Goal: Task Accomplishment & Management: Use online tool/utility

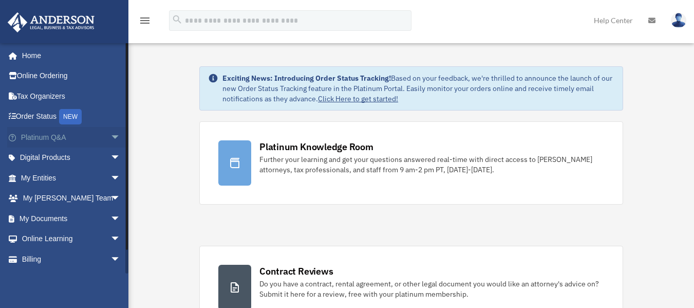
click at [110, 135] on span "arrow_drop_down" at bounding box center [120, 137] width 21 height 21
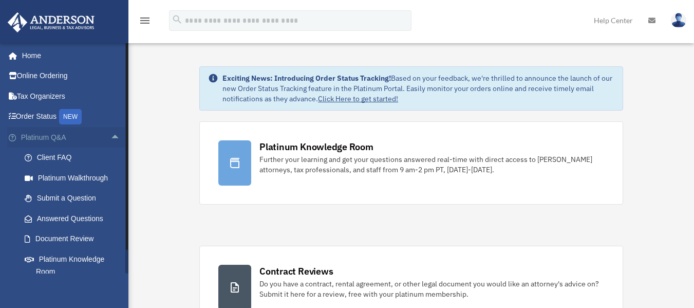
click at [110, 140] on span "arrow_drop_up" at bounding box center [120, 137] width 21 height 21
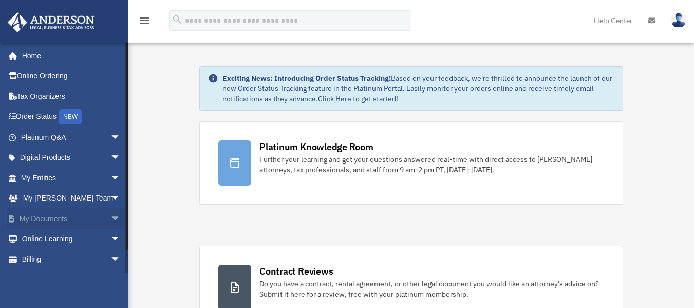
click at [110, 214] on span "arrow_drop_down" at bounding box center [120, 218] width 21 height 21
click at [55, 237] on link "Box" at bounding box center [75, 239] width 122 height 21
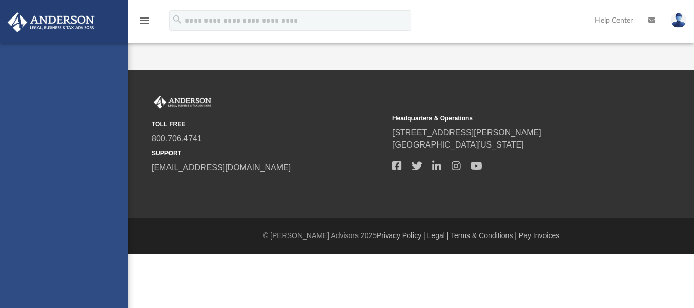
click at [693, 62] on div "App [EMAIL_ADDRESS][DOMAIN_NAME] Sign Out [EMAIL_ADDRESS][DOMAIN_NAME] Home Onl…" at bounding box center [347, 35] width 694 height 70
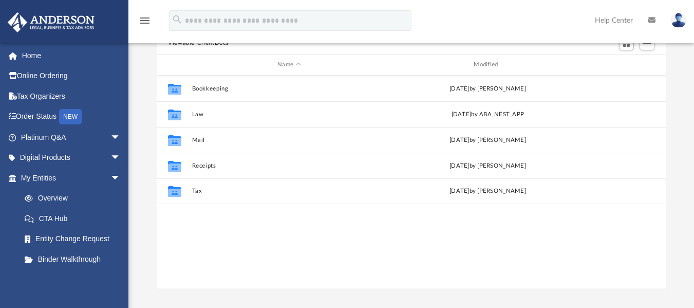
scroll to position [226, 501]
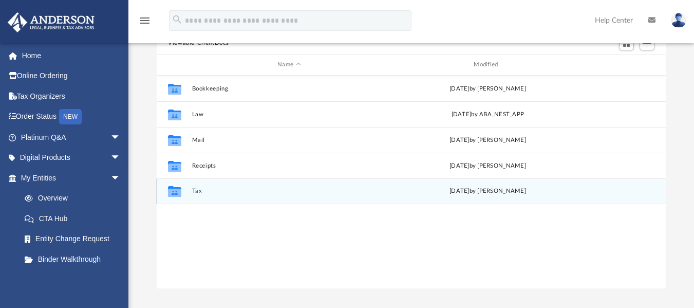
click at [195, 186] on div "Collaborated Folder Tax [DATE] by [PERSON_NAME]" at bounding box center [411, 191] width 509 height 26
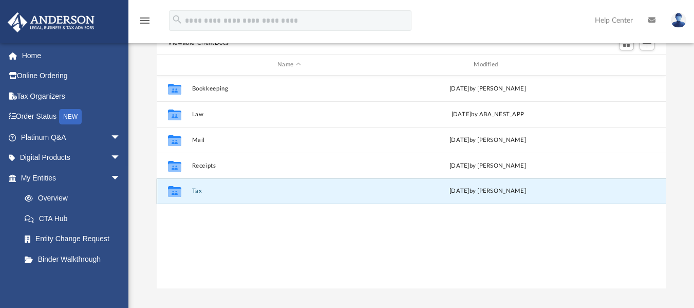
click at [206, 190] on button "Tax" at bounding box center [289, 190] width 194 height 7
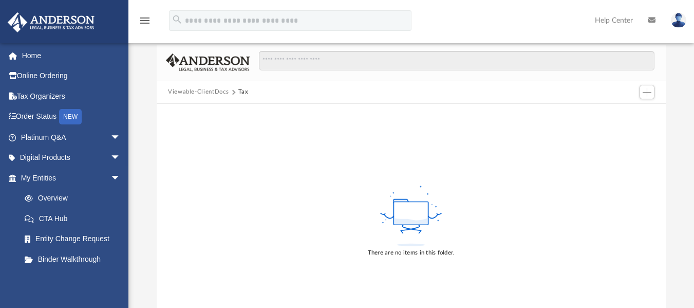
scroll to position [47, 0]
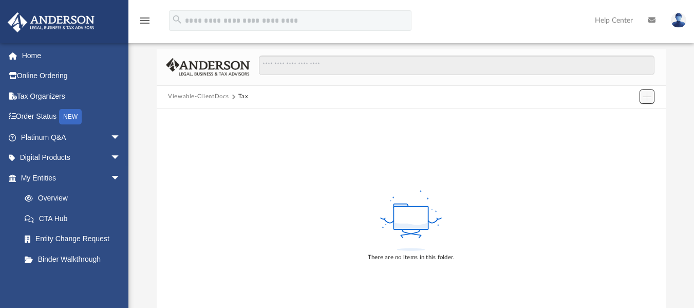
click at [651, 97] on button "Add" at bounding box center [646, 96] width 15 height 14
click at [628, 117] on li "Upload" at bounding box center [632, 117] width 33 height 11
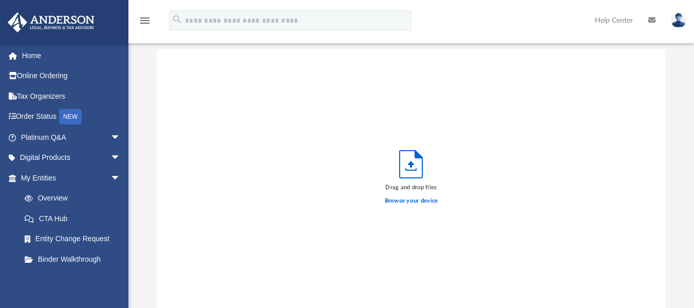
scroll to position [253, 501]
click at [420, 199] on label "Browse your device" at bounding box center [411, 200] width 53 height 9
click at [0, 0] on input "Browse your device" at bounding box center [0, 0] width 0 height 0
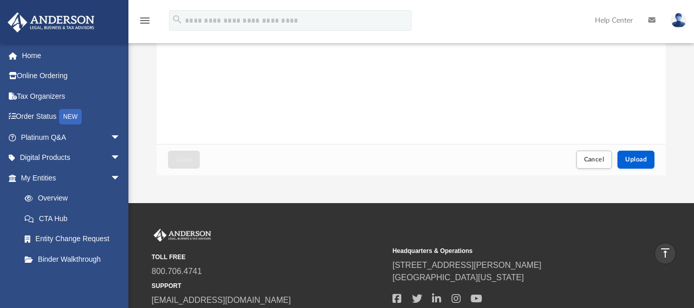
scroll to position [209, 0]
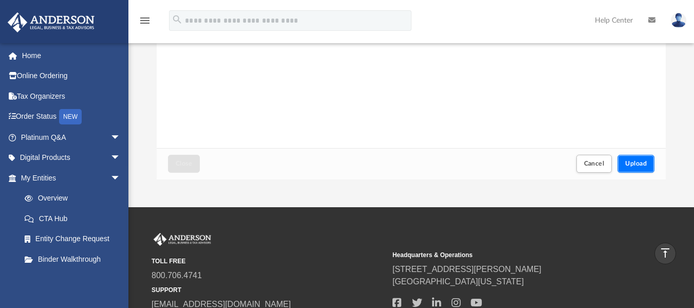
click at [639, 160] on span "Upload" at bounding box center [636, 163] width 22 height 6
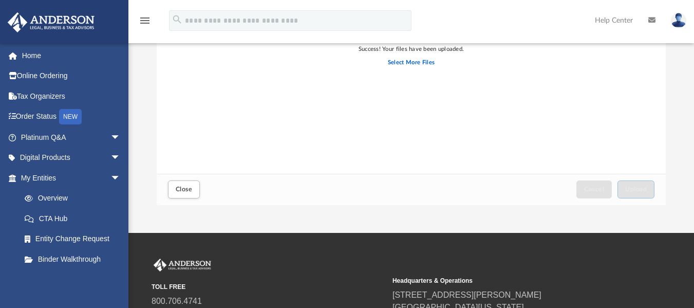
scroll to position [181, 0]
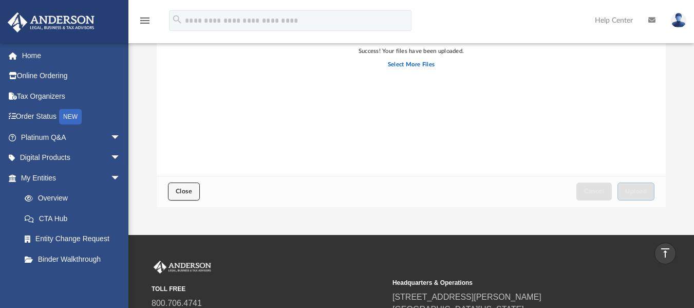
click at [188, 197] on button "Close" at bounding box center [184, 191] width 32 height 18
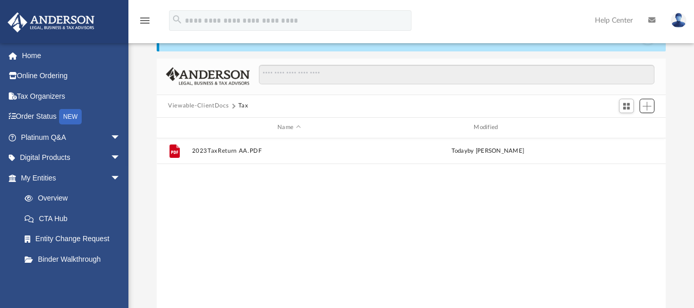
scroll to position [46, 0]
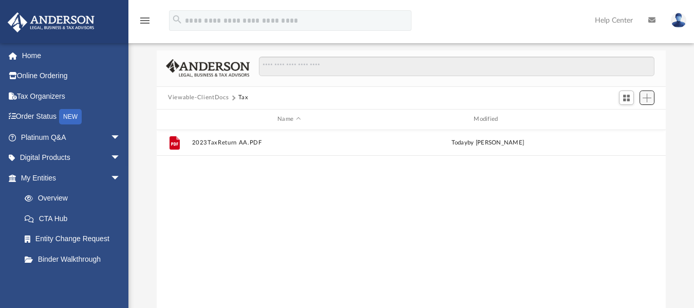
click at [649, 95] on span "Add" at bounding box center [647, 97] width 9 height 9
click at [622, 117] on li "Upload" at bounding box center [632, 118] width 33 height 11
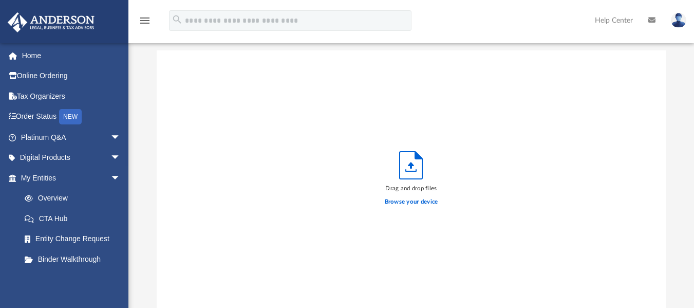
scroll to position [253, 501]
click at [412, 203] on label "Browse your device" at bounding box center [411, 201] width 53 height 9
click at [0, 0] on input "Browse your device" at bounding box center [0, 0] width 0 height 0
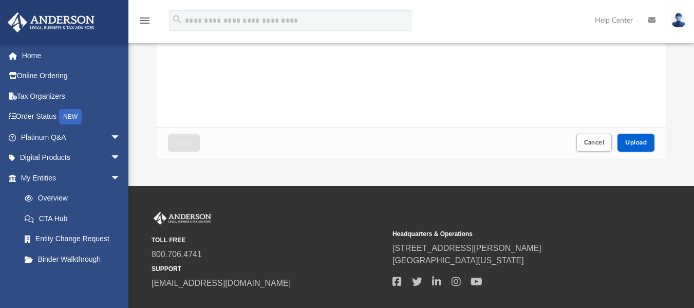
scroll to position [234, 0]
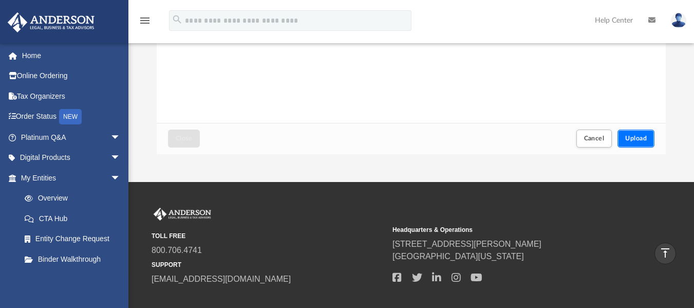
click at [618, 140] on button "Upload" at bounding box center [635, 138] width 37 height 18
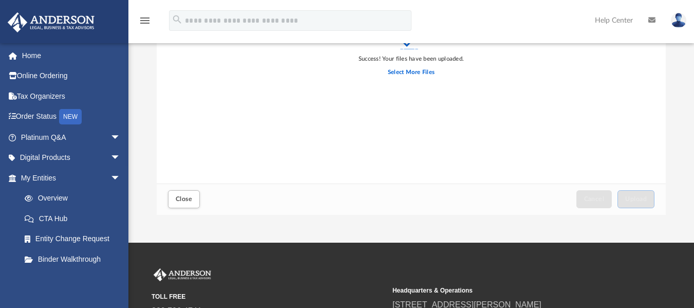
scroll to position [178, 0]
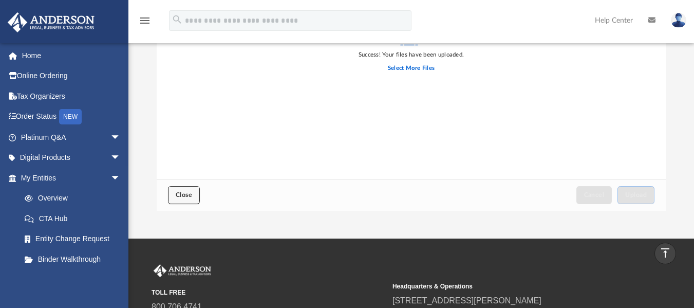
click at [177, 201] on button "Close" at bounding box center [184, 195] width 32 height 18
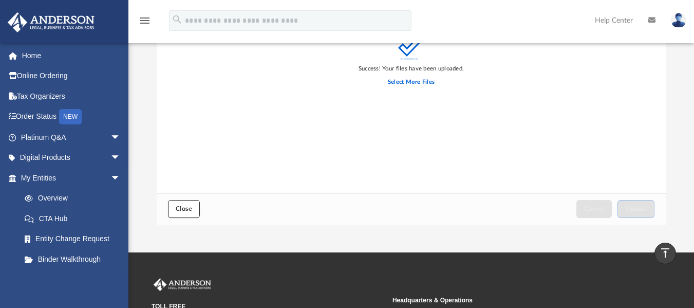
scroll to position [166, 0]
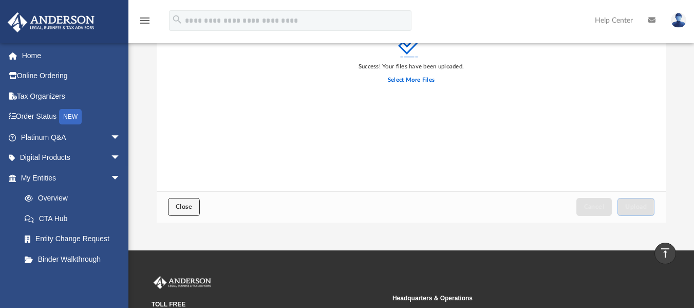
click at [183, 209] on span "Close" at bounding box center [184, 206] width 16 height 6
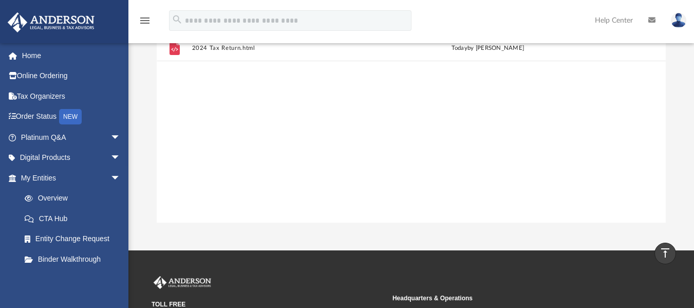
scroll to position [0, 0]
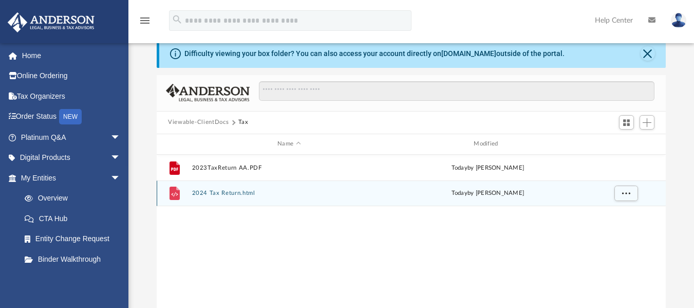
click at [257, 196] on button "2024 Tax Return.html" at bounding box center [289, 193] width 194 height 7
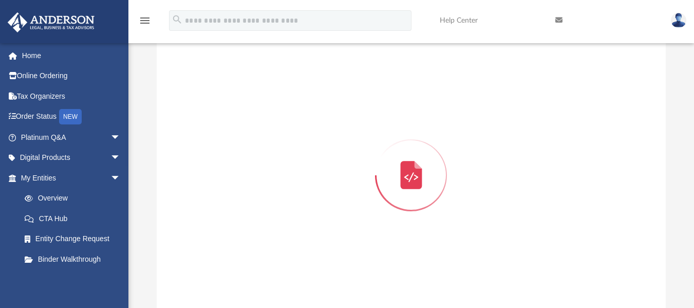
click at [257, 196] on div "Preview" at bounding box center [411, 175] width 509 height 265
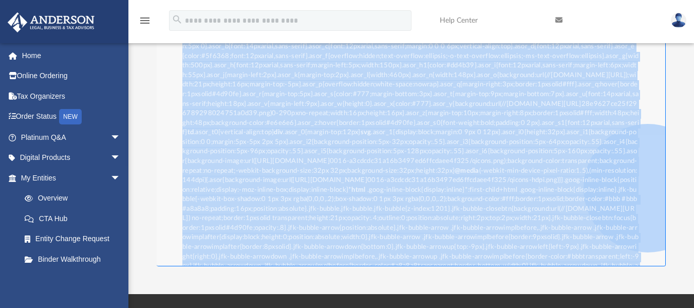
scroll to position [0, 0]
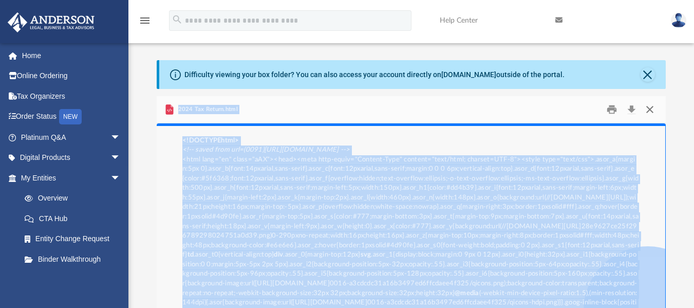
click at [654, 106] on button "Close" at bounding box center [649, 109] width 18 height 16
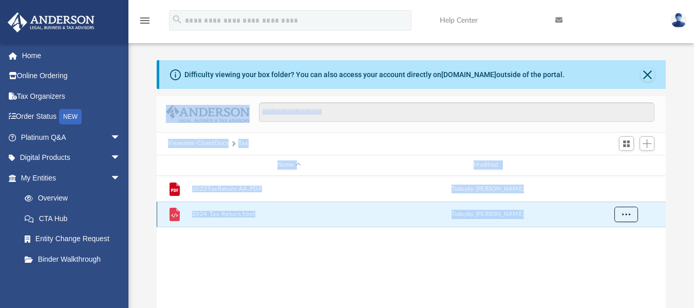
click at [624, 214] on span "More options" at bounding box center [626, 214] width 8 height 6
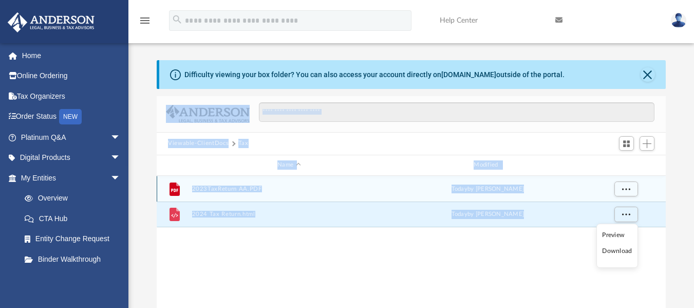
click at [331, 190] on button "2023TaxReturn AA.PDF" at bounding box center [289, 188] width 194 height 7
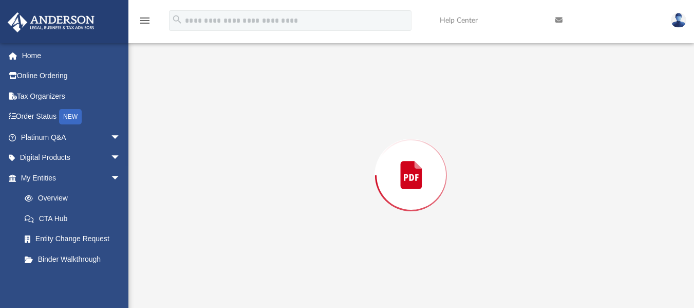
click at [331, 190] on div "Preview" at bounding box center [411, 175] width 509 height 265
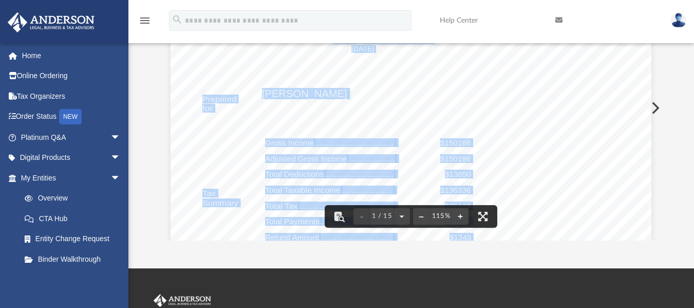
scroll to position [151, 0]
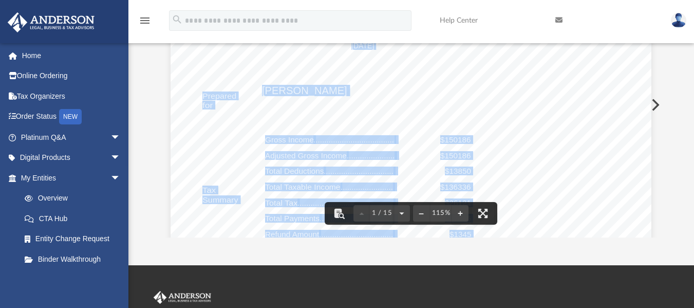
click at [657, 104] on button "Preview" at bounding box center [654, 104] width 23 height 29
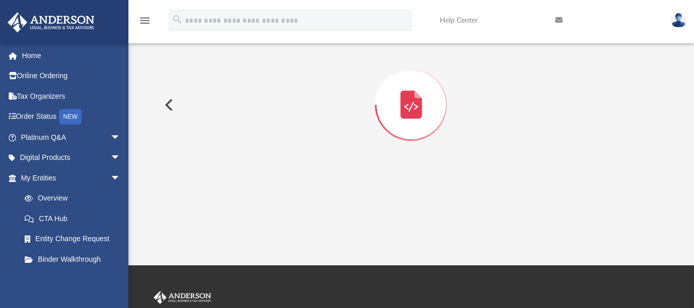
click at [657, 104] on div "Preview" at bounding box center [411, 104] width 509 height 265
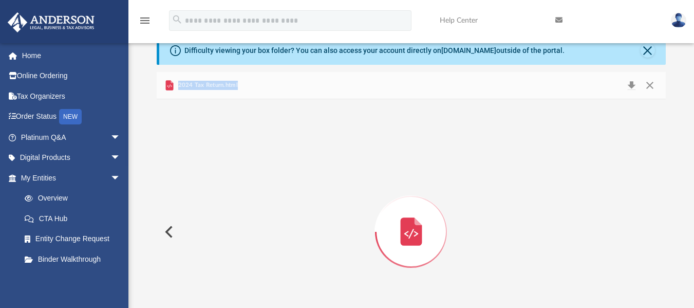
scroll to position [22, 0]
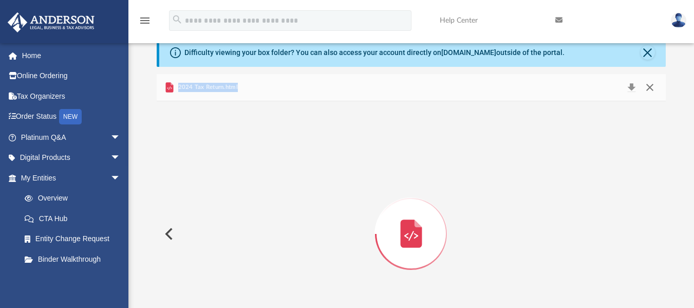
click at [653, 85] on button "Close" at bounding box center [649, 87] width 18 height 14
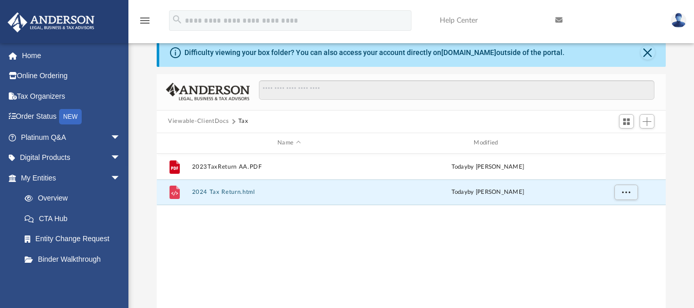
drag, startPoint x: 625, startPoint y: 194, endPoint x: 560, endPoint y: 237, distance: 77.5
click at [560, 237] on div "File 2023TaxReturn AA.PDF [DATE] by [PERSON_NAME] File 2024 Tax Return.html [DA…" at bounding box center [411, 260] width 509 height 213
click at [625, 197] on button "More options" at bounding box center [626, 191] width 24 height 15
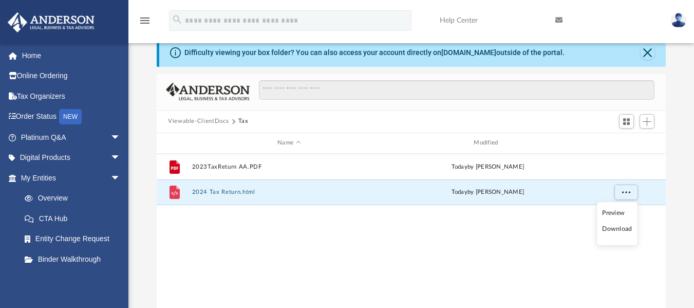
click at [615, 213] on li "Preview" at bounding box center [617, 212] width 30 height 11
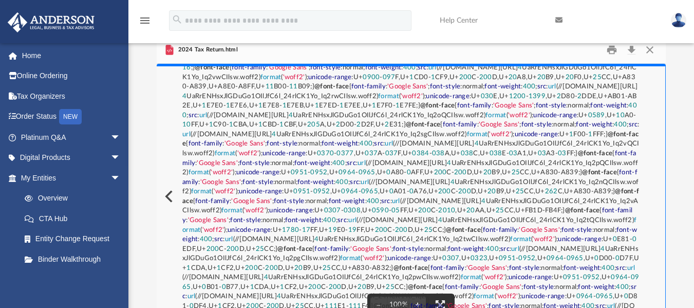
scroll to position [6426, 0]
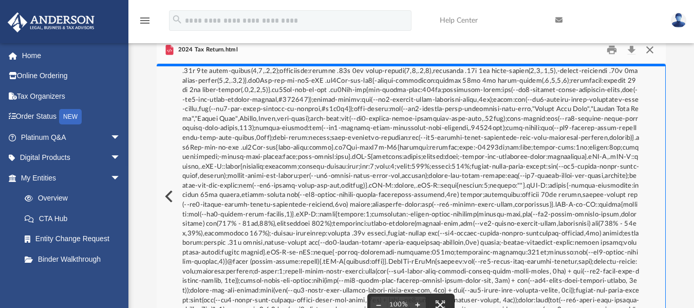
click at [647, 53] on button "Close" at bounding box center [649, 50] width 18 height 16
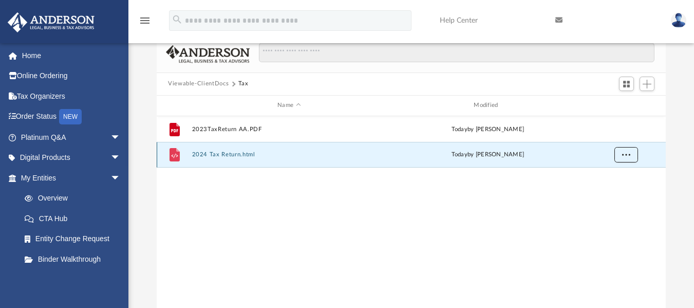
drag, startPoint x: 631, startPoint y: 155, endPoint x: 636, endPoint y: 151, distance: 7.0
click at [636, 151] on button "More options" at bounding box center [626, 154] width 24 height 15
click at [620, 193] on li "Download" at bounding box center [617, 191] width 30 height 11
click at [646, 90] on button "Add" at bounding box center [646, 84] width 15 height 14
click at [627, 102] on li "Upload" at bounding box center [632, 104] width 33 height 11
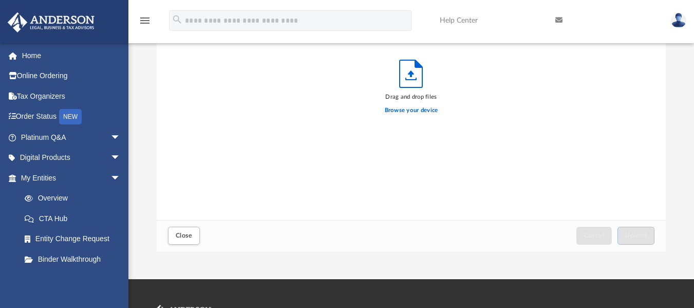
scroll to position [156, 0]
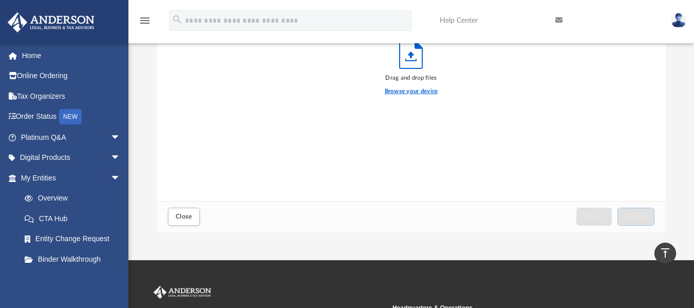
click at [396, 87] on label "Browse your device" at bounding box center [411, 91] width 53 height 9
click at [0, 0] on input "Browse your device" at bounding box center [0, 0] width 0 height 0
click at [426, 91] on label "Browse your device" at bounding box center [411, 91] width 53 height 9
click at [0, 0] on input "Browse your device" at bounding box center [0, 0] width 0 height 0
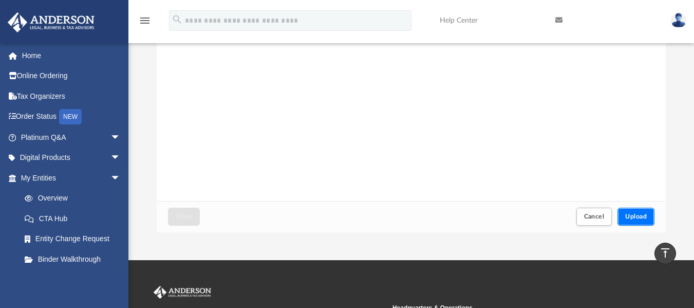
click at [632, 215] on span "Upload" at bounding box center [636, 216] width 22 height 6
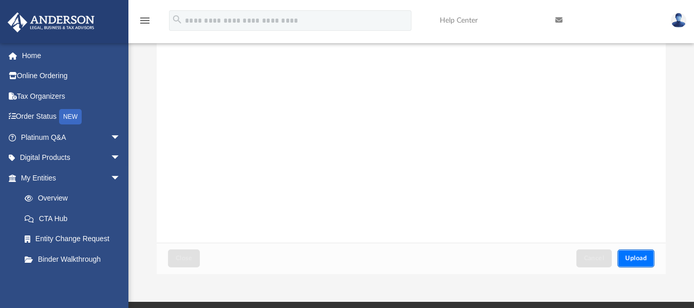
scroll to position [133, 0]
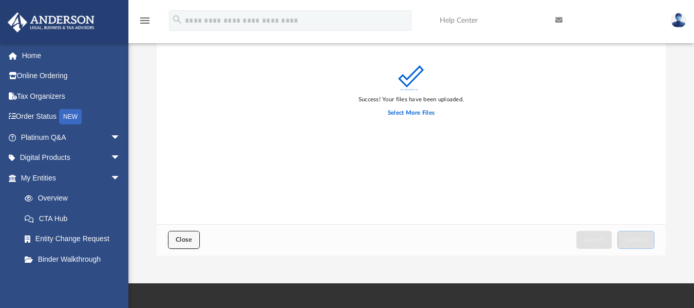
click at [195, 240] on button "Close" at bounding box center [184, 240] width 32 height 18
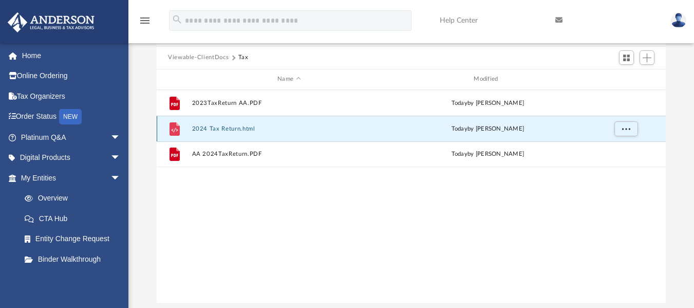
scroll to position [73, 0]
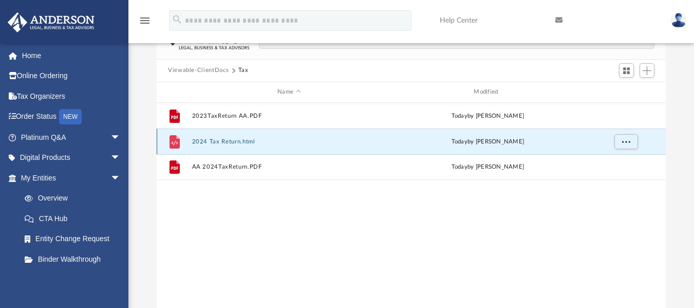
drag, startPoint x: 256, startPoint y: 141, endPoint x: 220, endPoint y: 142, distance: 35.5
click at [220, 142] on button "2024 Tax Return.html" at bounding box center [289, 141] width 194 height 7
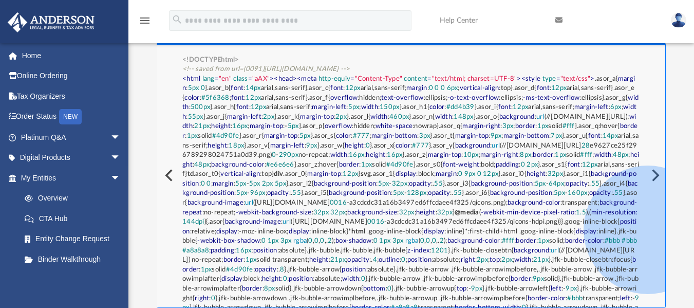
scroll to position [0, 0]
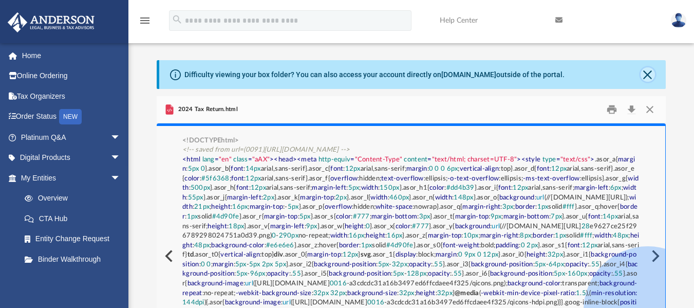
click at [652, 69] on button "Close" at bounding box center [647, 74] width 14 height 14
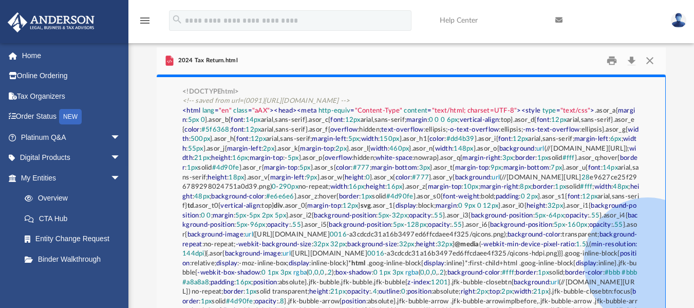
scroll to position [10, 0]
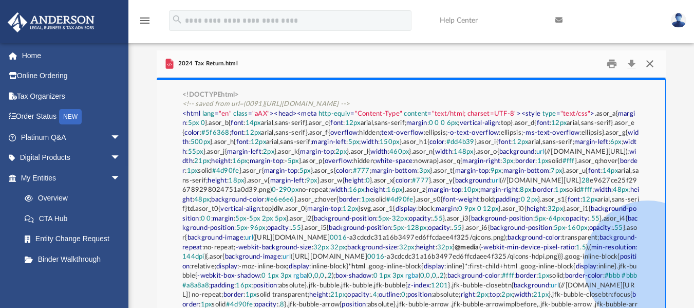
click at [648, 62] on button "Close" at bounding box center [649, 63] width 18 height 16
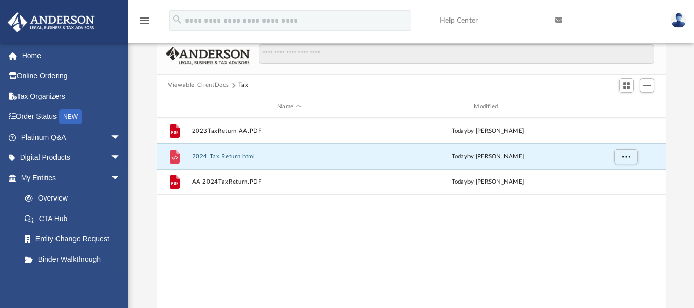
scroll to position [12, 0]
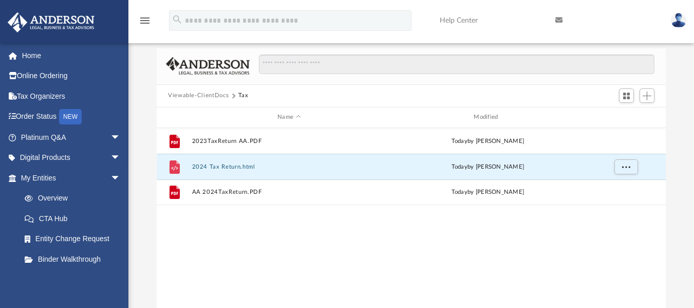
drag, startPoint x: 624, startPoint y: 94, endPoint x: 668, endPoint y: 99, distance: 44.5
click at [671, 99] on div "Difficulty viewing your box folder? You can also access your account directly o…" at bounding box center [410, 194] width 565 height 292
click at [630, 95] on span "Switch to Grid View" at bounding box center [626, 95] width 9 height 9
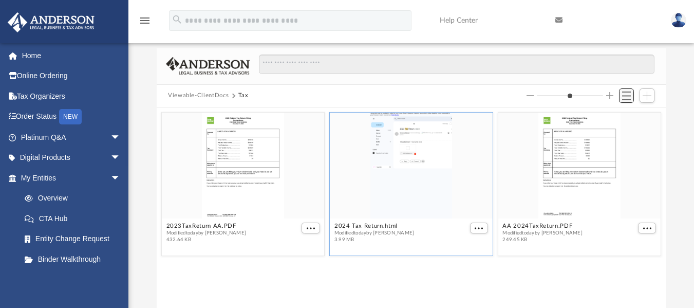
scroll to position [226, 501]
click at [630, 95] on span "Switch to List View" at bounding box center [626, 95] width 9 height 9
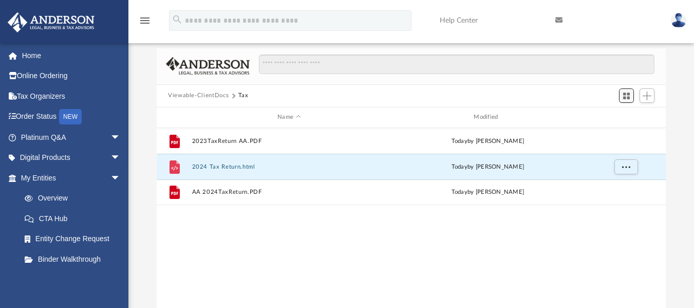
click at [630, 95] on span "Switch to Grid View" at bounding box center [626, 95] width 9 height 9
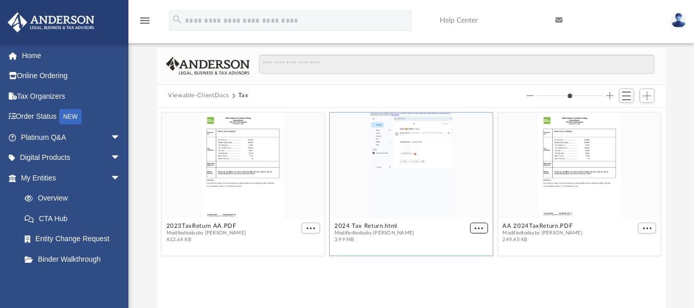
click at [483, 228] on button "More options" at bounding box center [479, 227] width 18 height 11
click at [624, 96] on span "Switch to List View" at bounding box center [626, 95] width 9 height 9
